Goal: Transaction & Acquisition: Download file/media

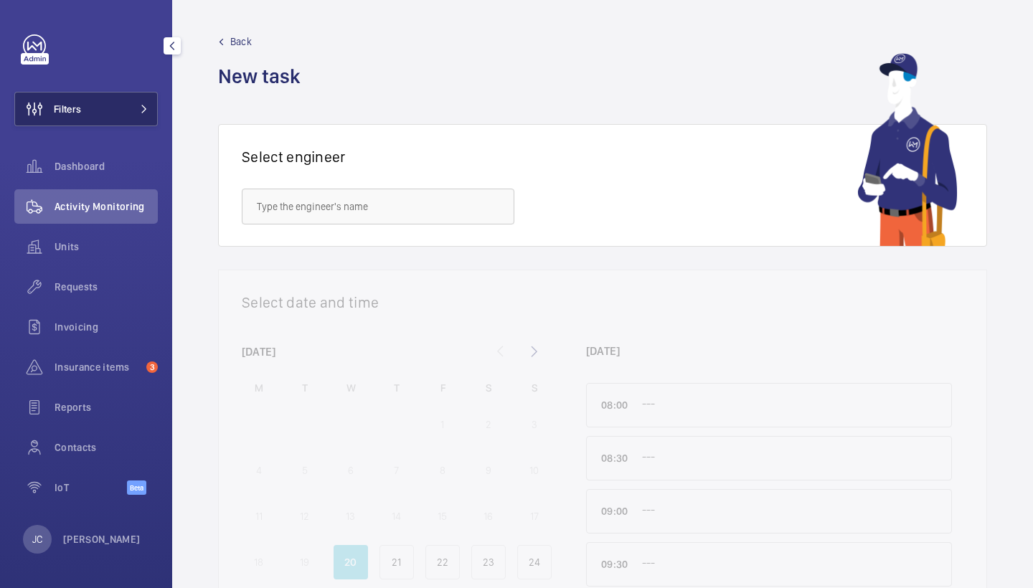
click at [109, 102] on button "Filters" at bounding box center [85, 109] width 143 height 34
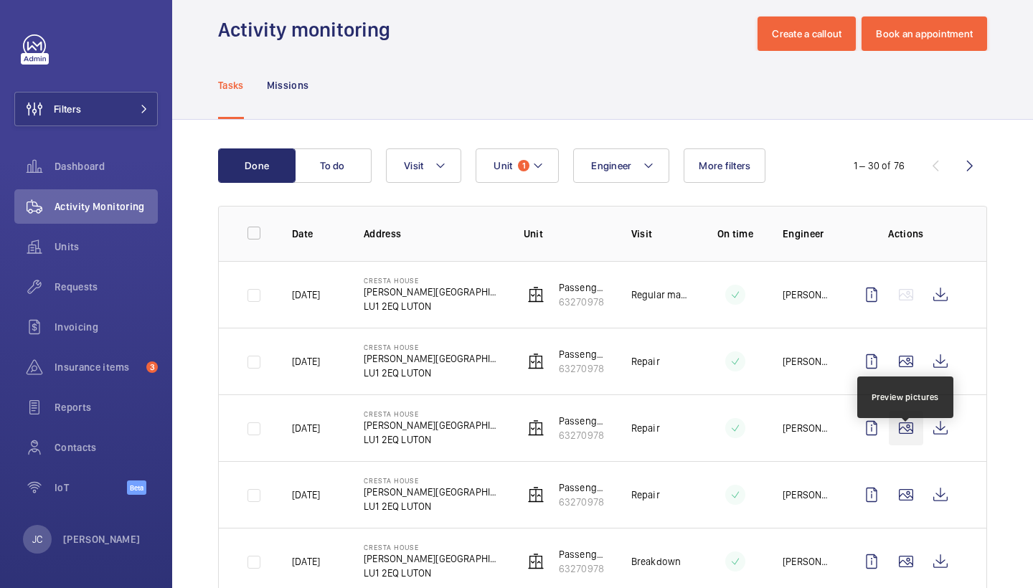
scroll to position [19, 0]
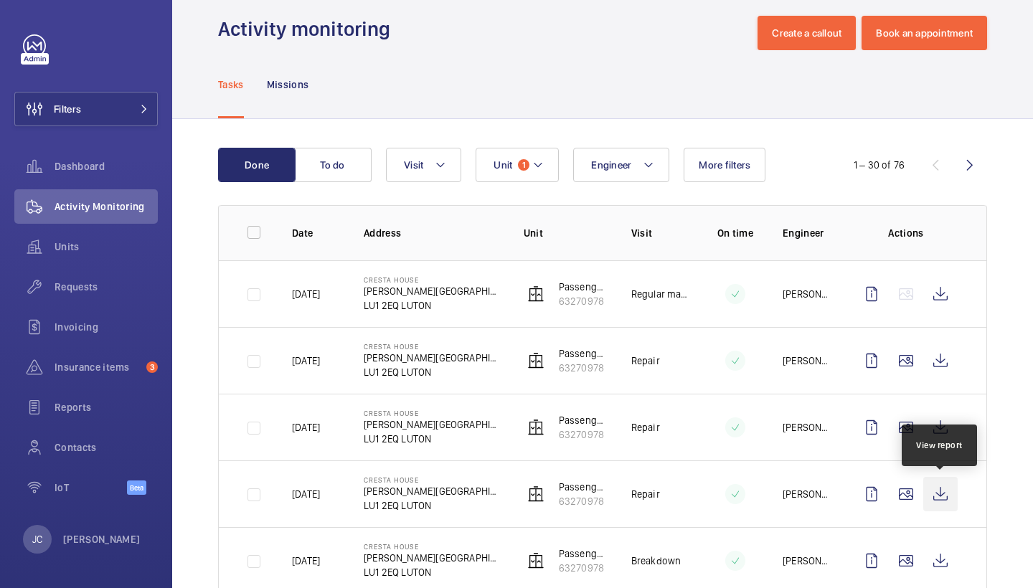
click at [942, 495] on wm-front-icon-button at bounding box center [940, 494] width 34 height 34
